Goal: Task Accomplishment & Management: Use online tool/utility

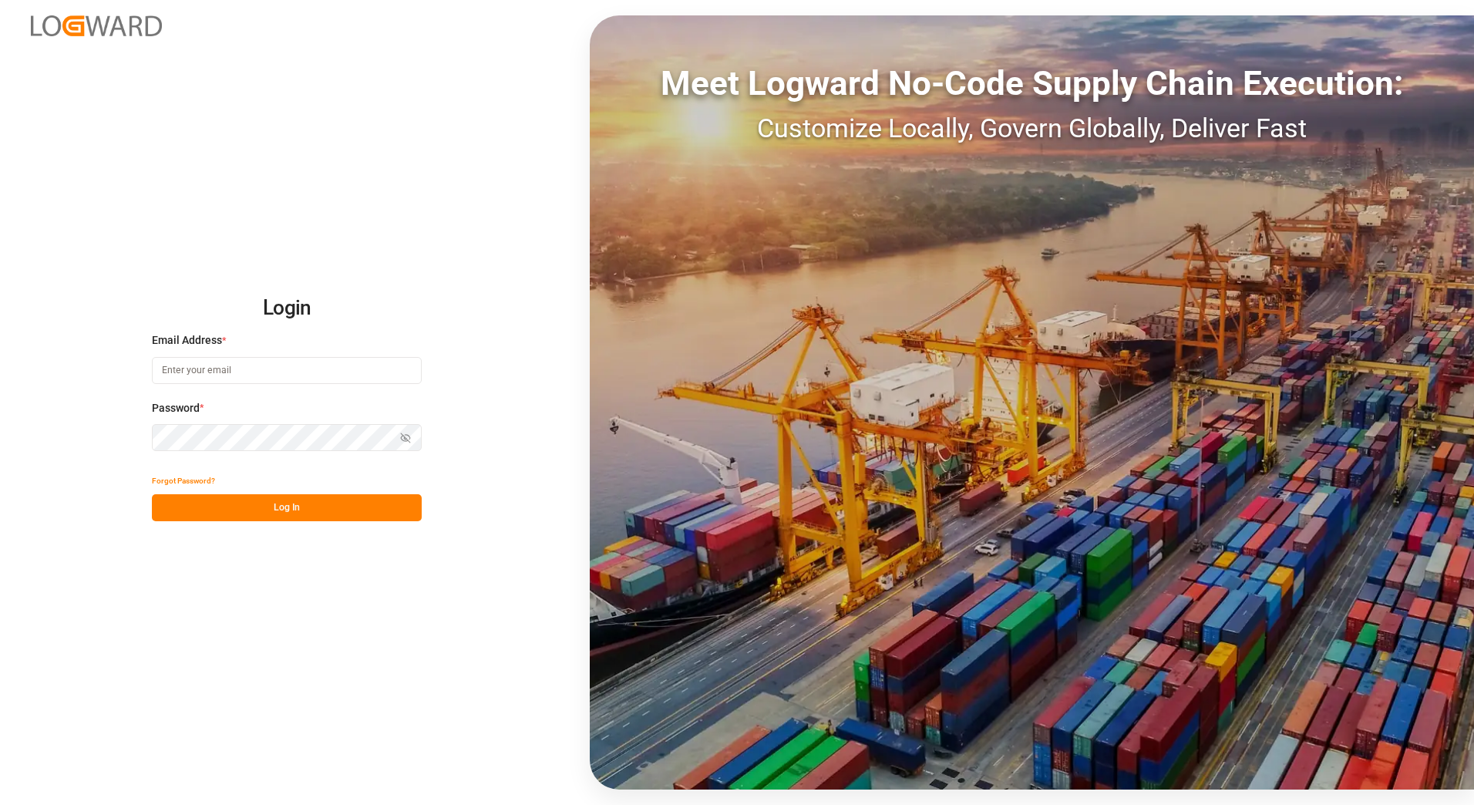
click at [326, 359] on input at bounding box center [287, 370] width 270 height 27
type input "[PERSON_NAME][EMAIL_ADDRESS][PERSON_NAME][DOMAIN_NAME]"
click at [408, 436] on icon "button" at bounding box center [405, 437] width 11 height 11
click at [367, 504] on button "Log In" at bounding box center [287, 507] width 270 height 27
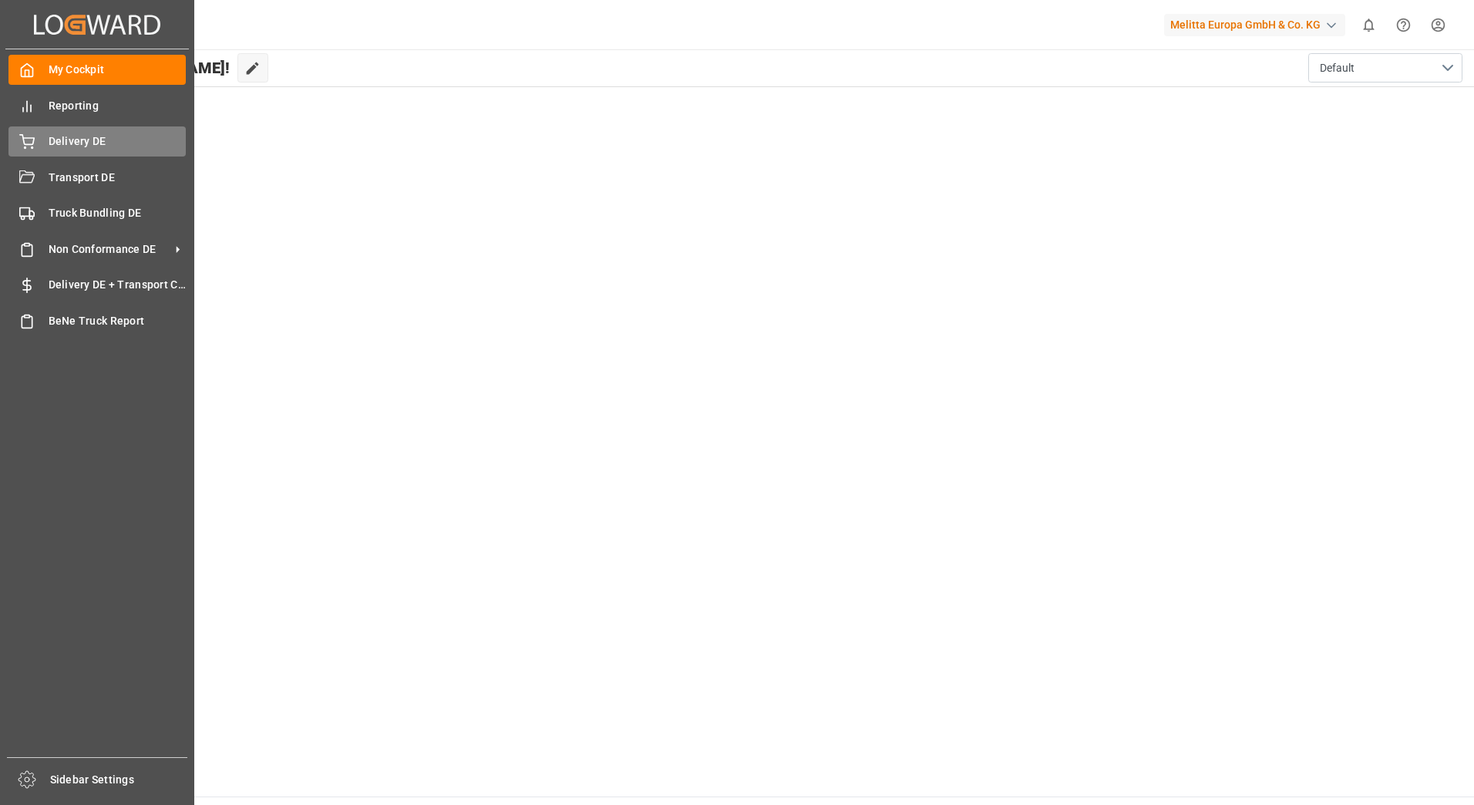
click at [22, 150] on icon at bounding box center [26, 141] width 15 height 15
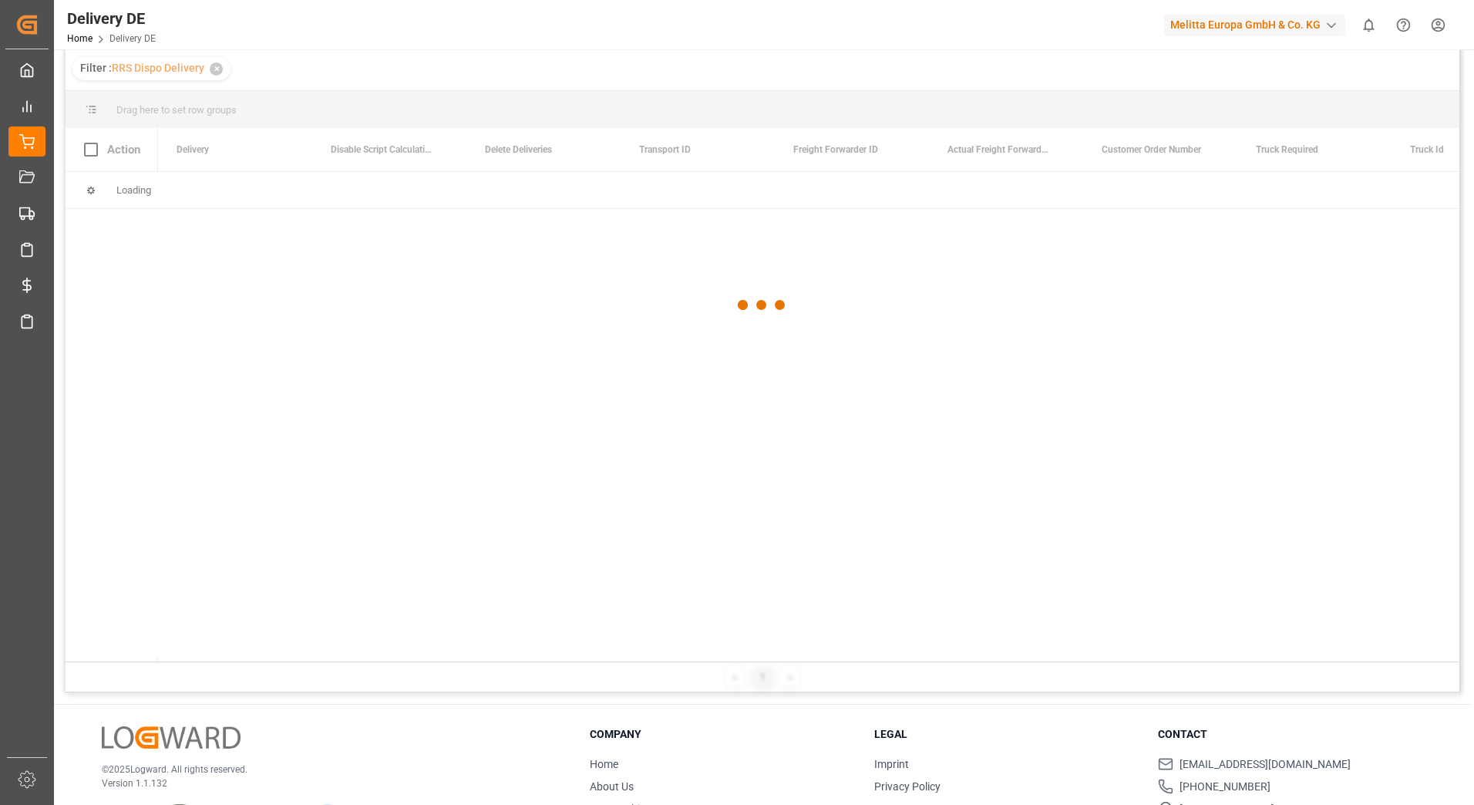
scroll to position [154, 0]
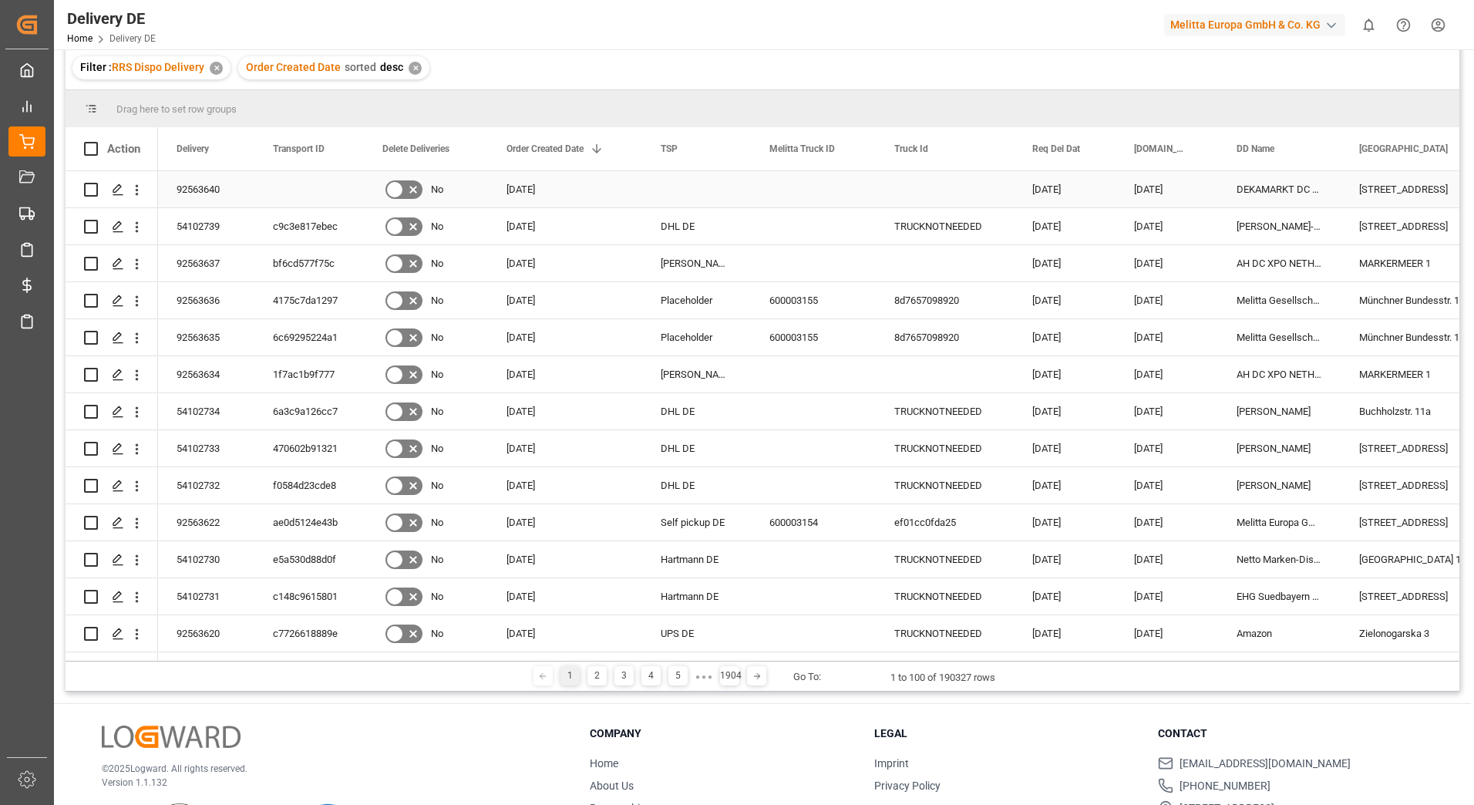
click at [92, 187] on input "Press Space to toggle row selection (unchecked)" at bounding box center [91, 190] width 14 height 14
checkbox input "true"
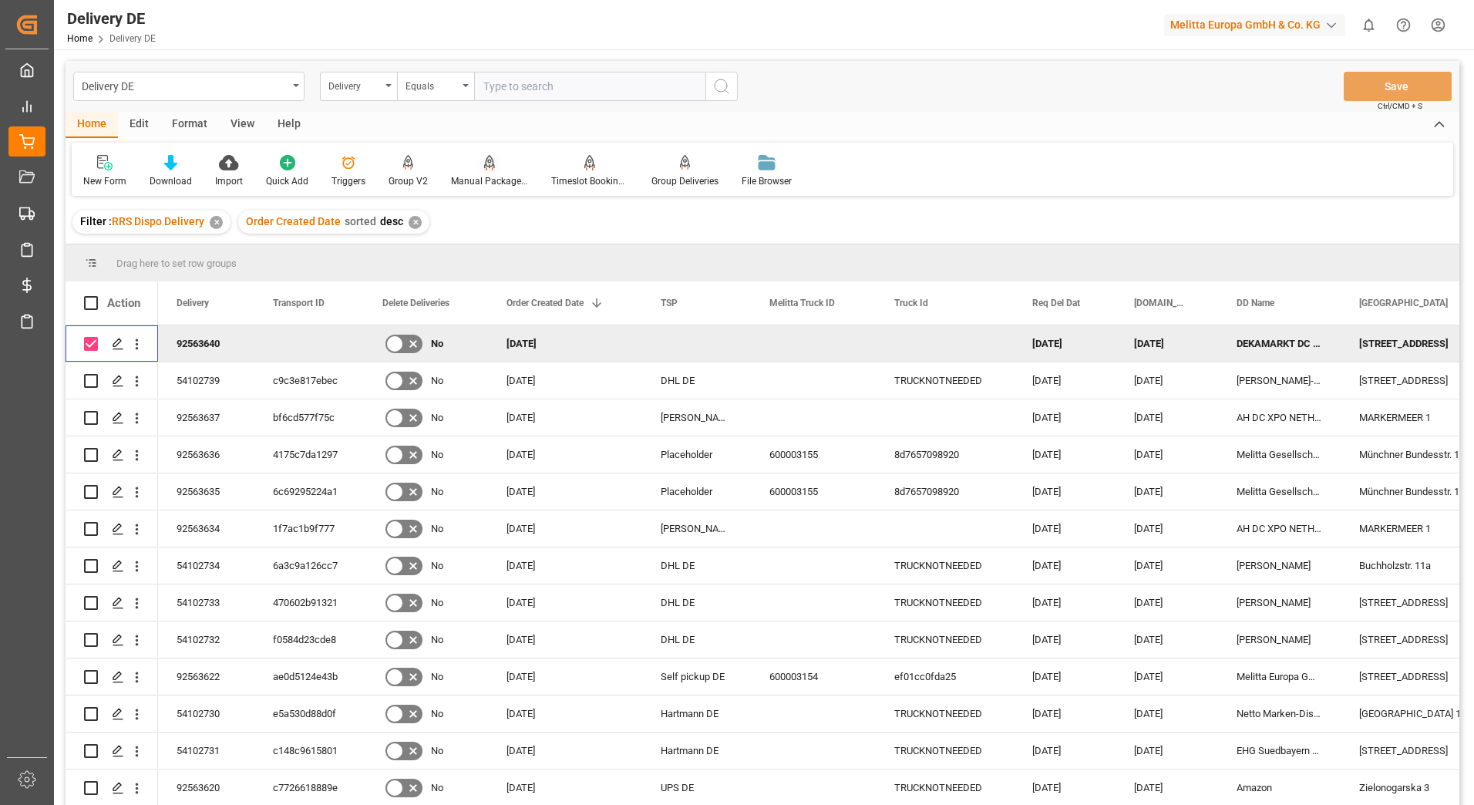
click at [473, 174] on div "Manual Package TypeDetermination" at bounding box center [489, 181] width 77 height 14
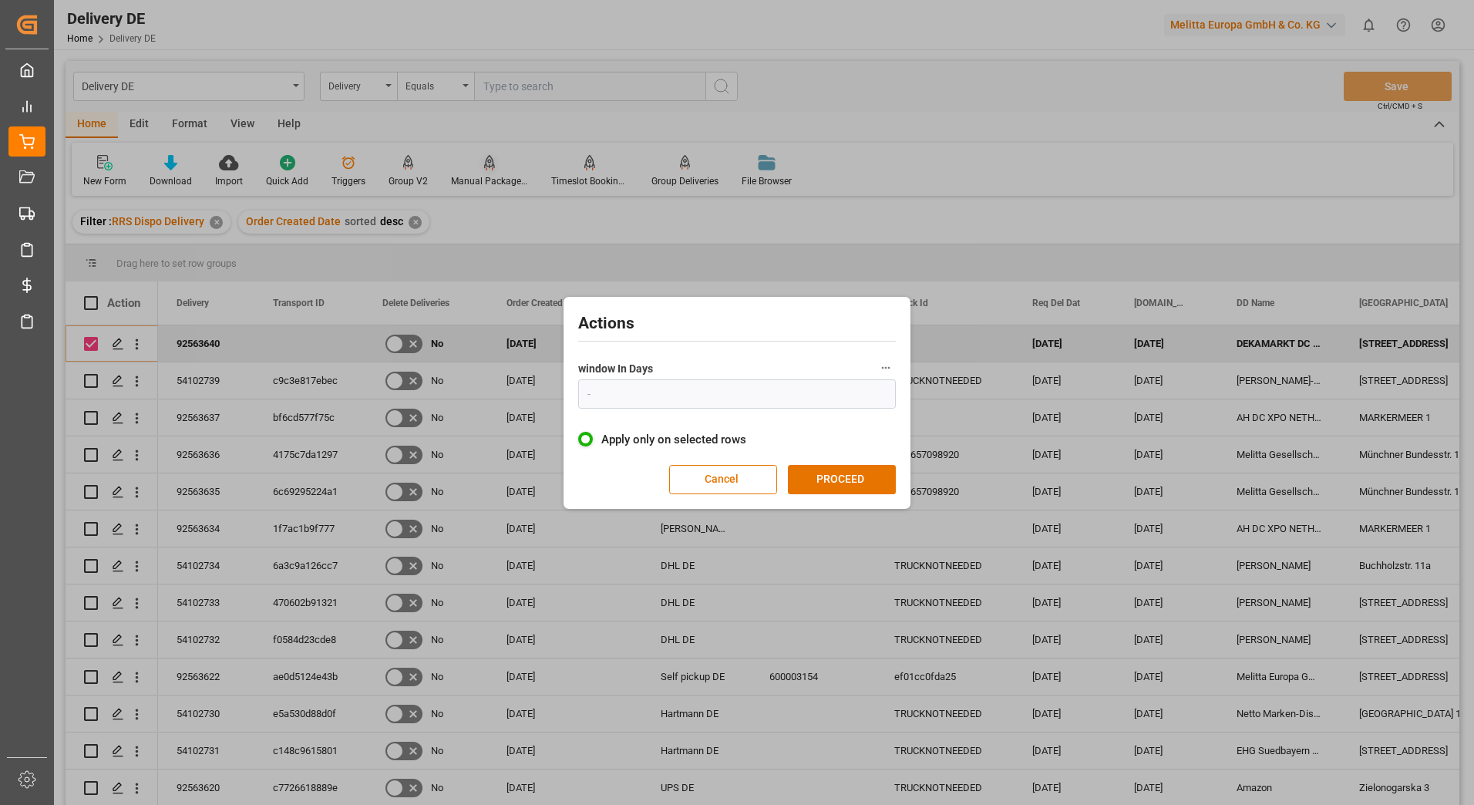
type input "1"
click at [861, 470] on button "PROCEED" at bounding box center [842, 479] width 108 height 29
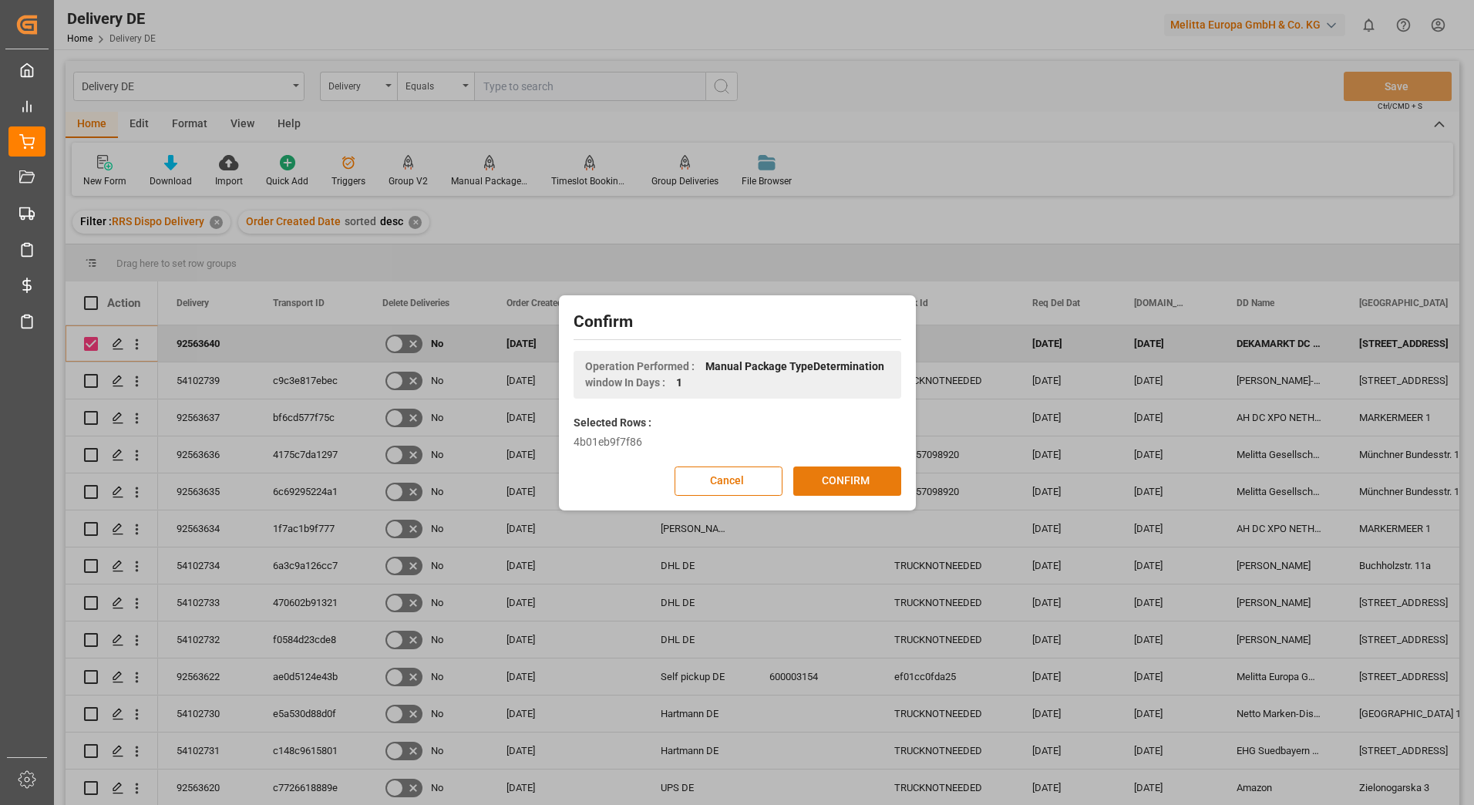
click at [861, 480] on button "CONFIRM" at bounding box center [847, 480] width 108 height 29
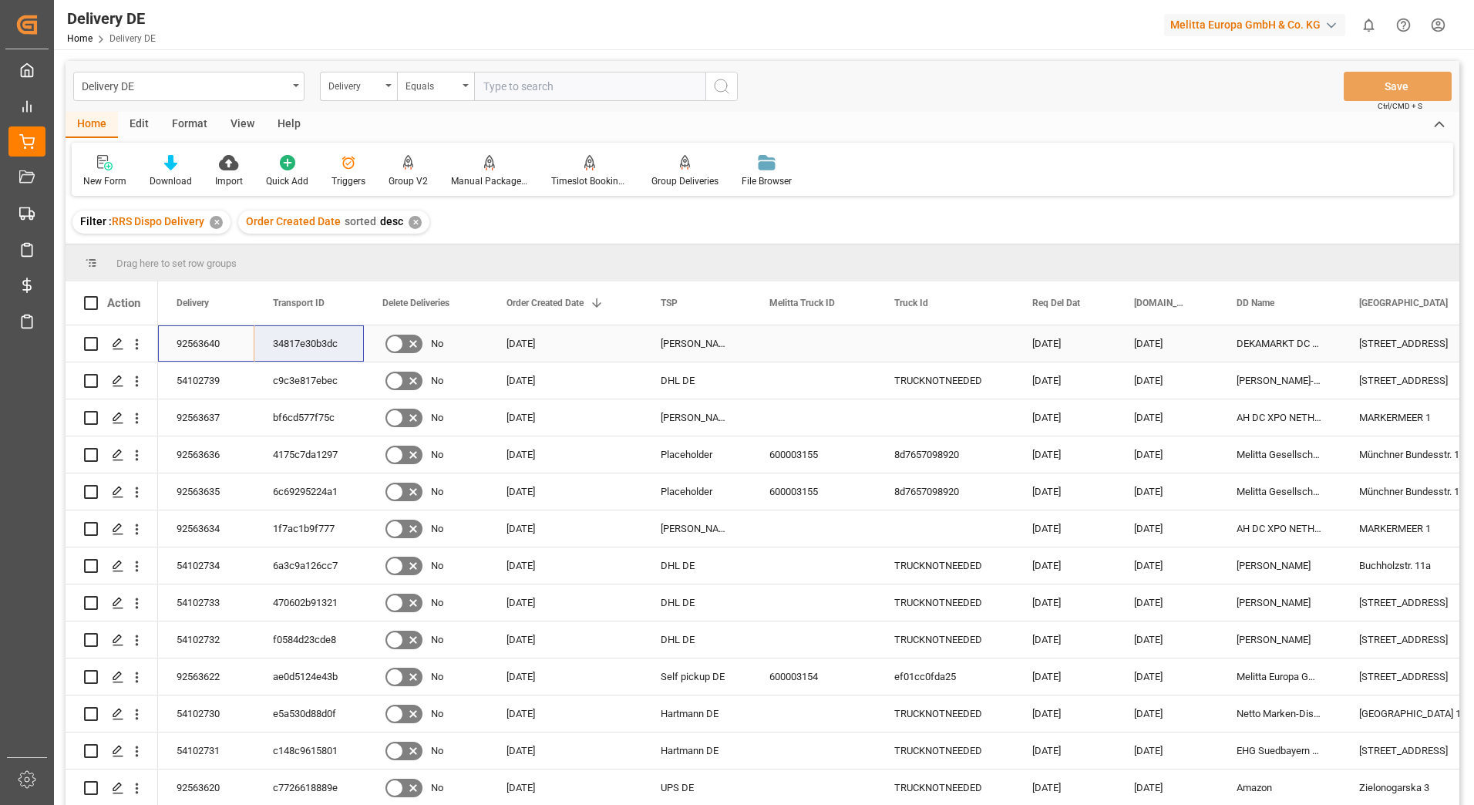
drag, startPoint x: 200, startPoint y: 342, endPoint x: 265, endPoint y: 343, distance: 65.5
click at [1429, 26] on html "Created by potrace 1.15, written by Peter Selinger 2001-2017 Created by potrace…" at bounding box center [737, 402] width 1474 height 805
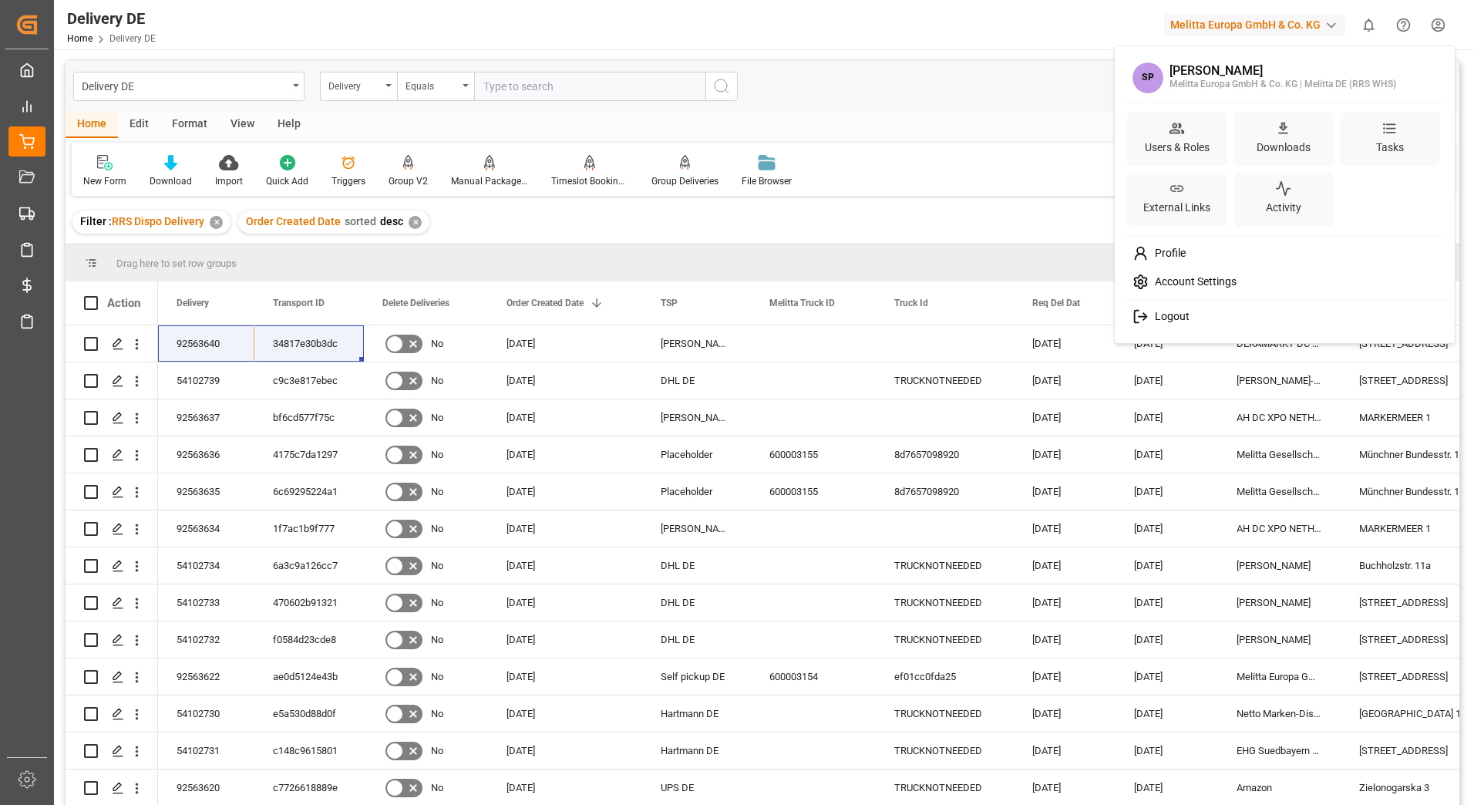
click at [1181, 317] on span "Logout" at bounding box center [1169, 317] width 41 height 14
